Goal: Browse casually

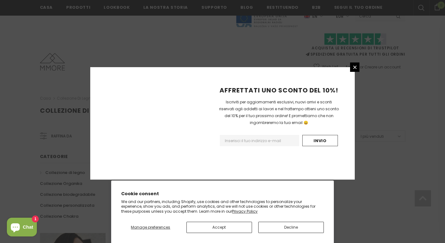
scroll to position [398, 0]
